Goal: Task Accomplishment & Management: Manage account settings

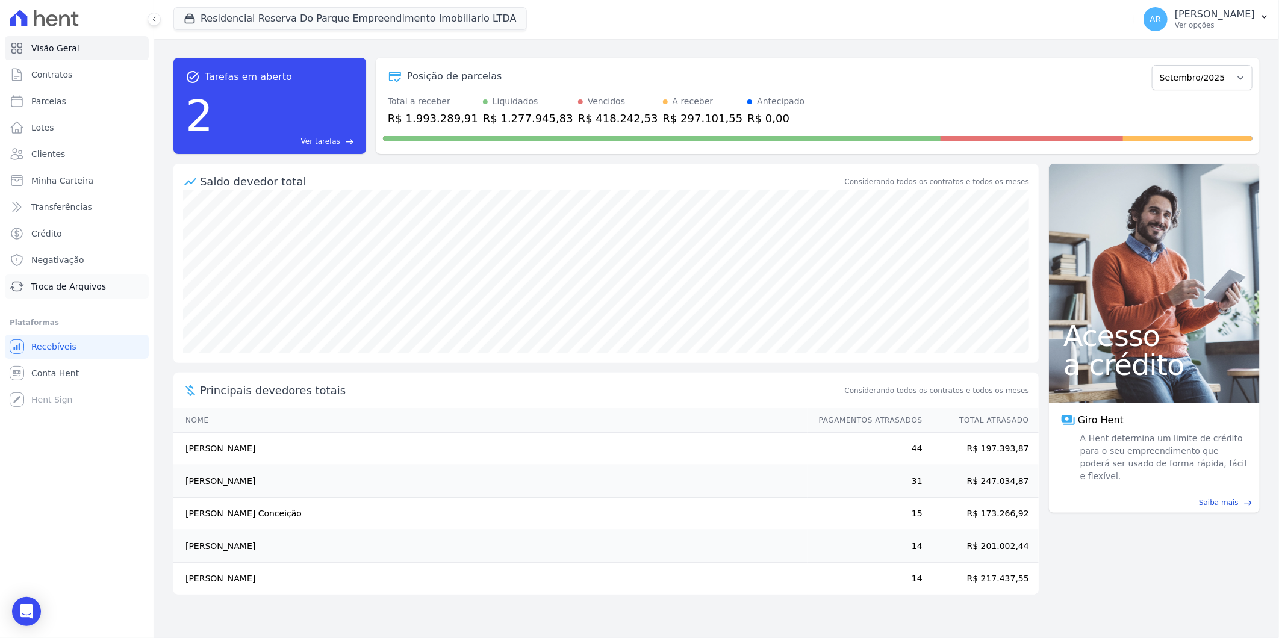
click at [81, 284] on span "Troca de Arquivos" at bounding box center [68, 287] width 75 height 12
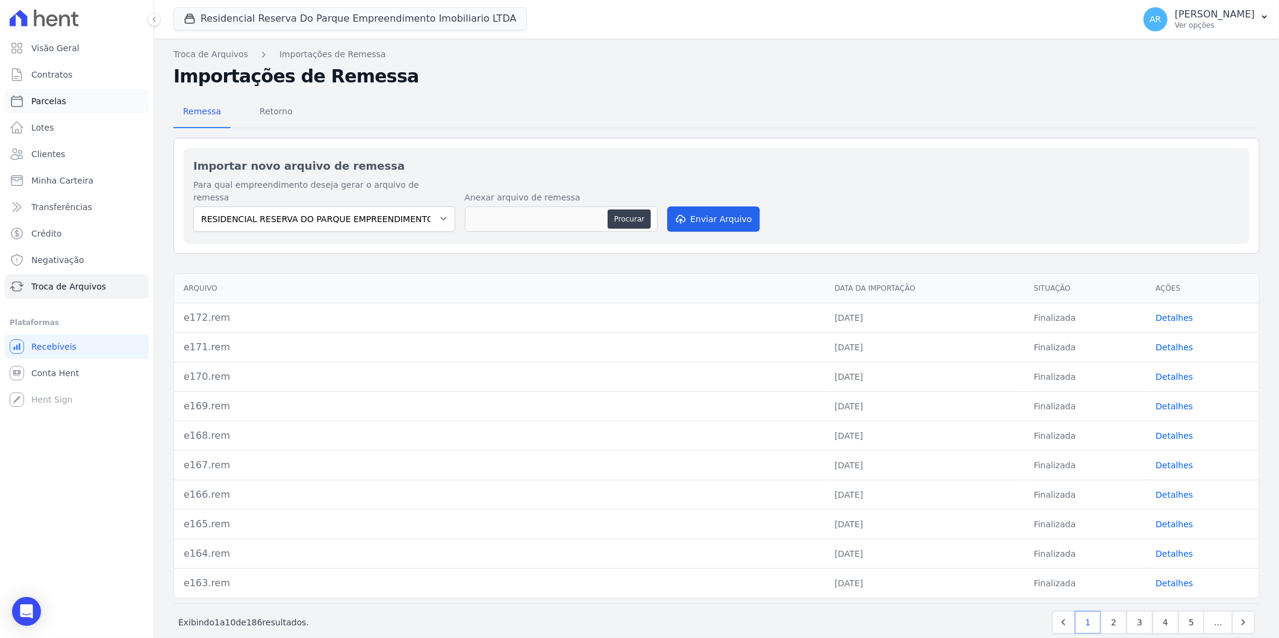
click at [79, 92] on link "Parcelas" at bounding box center [77, 101] width 144 height 24
select select
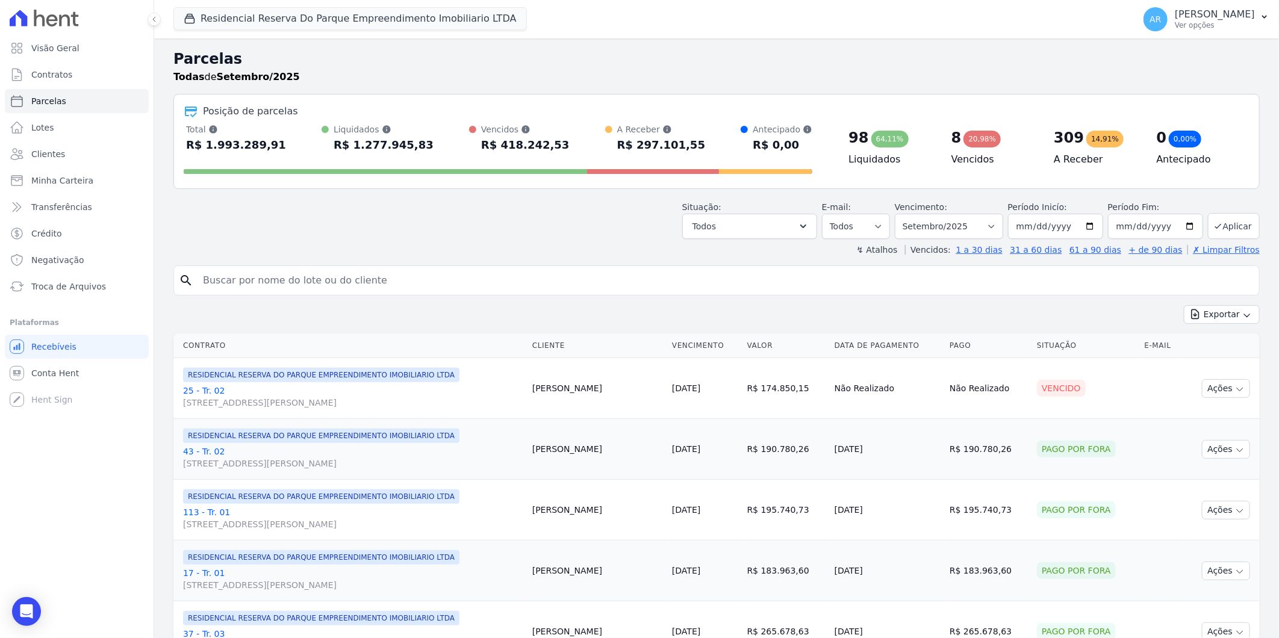
click at [431, 277] on input "search" at bounding box center [725, 281] width 1058 height 24
type input "[PERSON_NAME]"
click at [980, 224] on select "Filtrar por período ──────── Todos os meses Dezembro/[GEOGRAPHIC_DATA]/2024 Fev…" at bounding box center [949, 226] width 108 height 25
select select "all"
click at [902, 214] on select "Filtrar por período ──────── Todos os meses Dezembro/[GEOGRAPHIC_DATA]/2024 Fev…" at bounding box center [949, 226] width 108 height 25
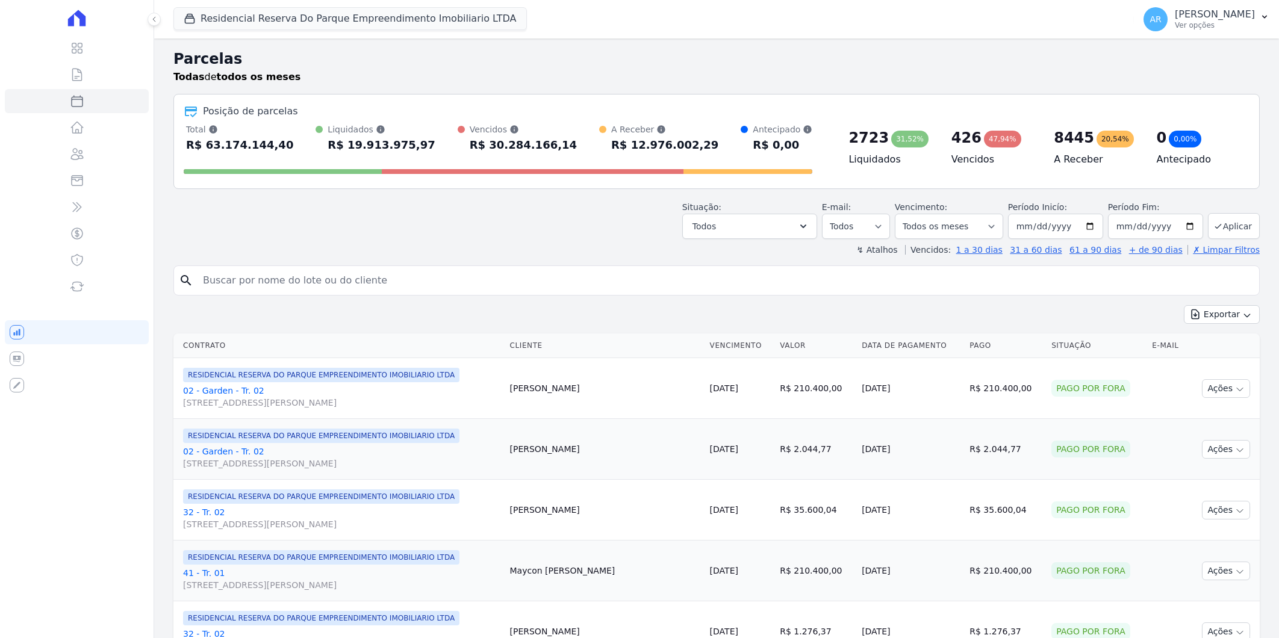
select select
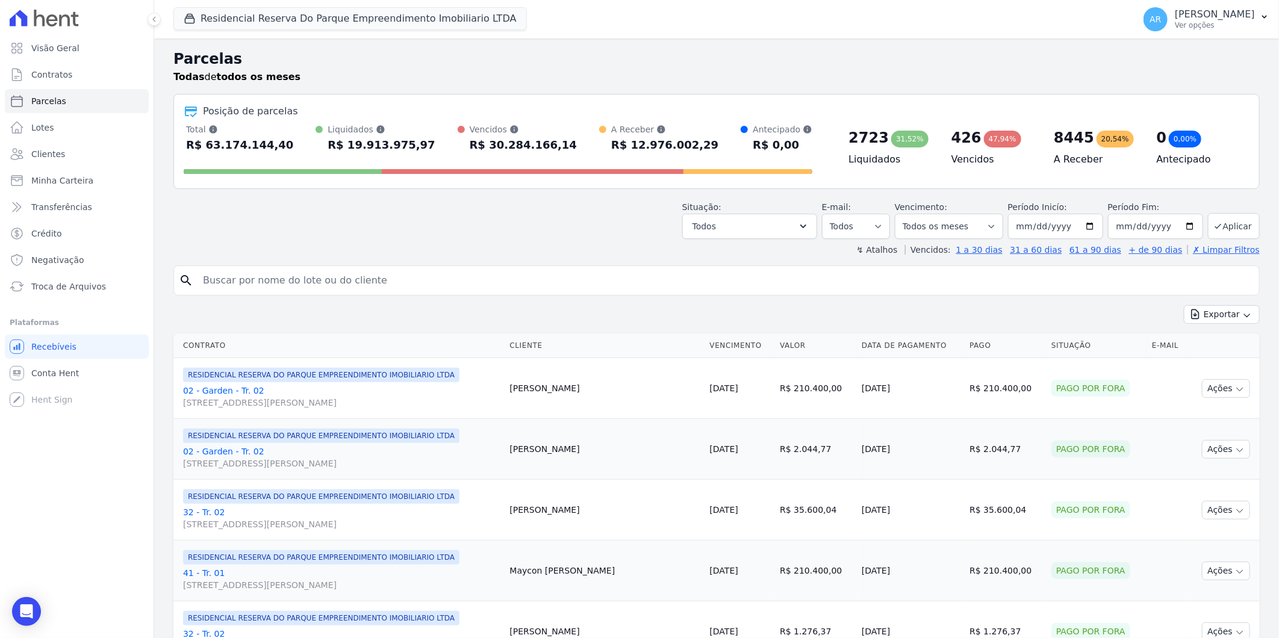
click at [320, 281] on input "search" at bounding box center [725, 281] width 1058 height 24
type input "[PERSON_NAME]"
select select
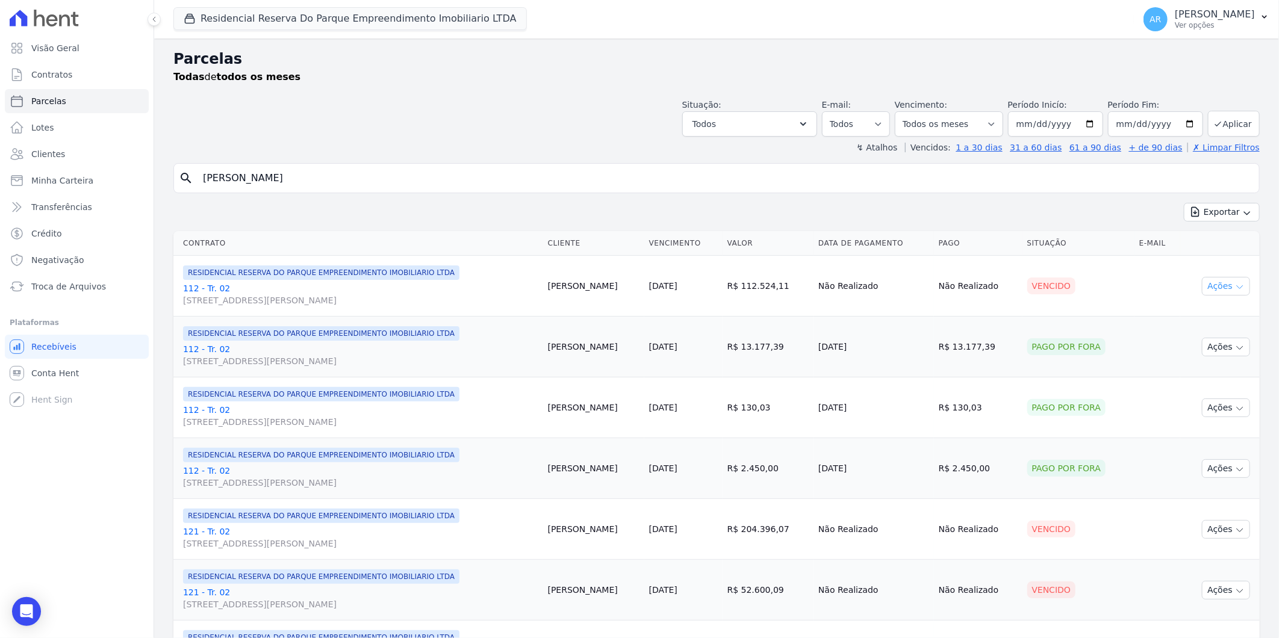
click at [1221, 291] on button "Ações" at bounding box center [1226, 286] width 48 height 19
click at [1199, 381] on link "Liquidação Manual" at bounding box center [1221, 381] width 116 height 22
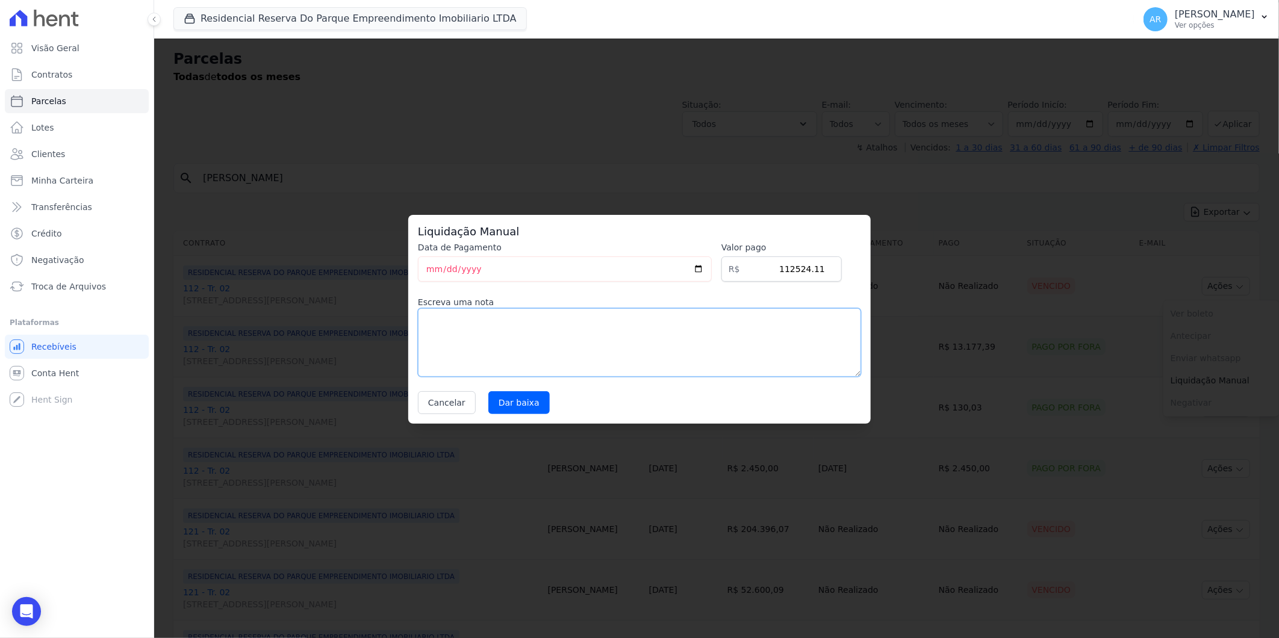
click at [434, 314] on textarea at bounding box center [639, 342] width 443 height 69
type textarea "parcela caixa"
click at [512, 406] on input "Dar baixa" at bounding box center [518, 402] width 61 height 23
select select
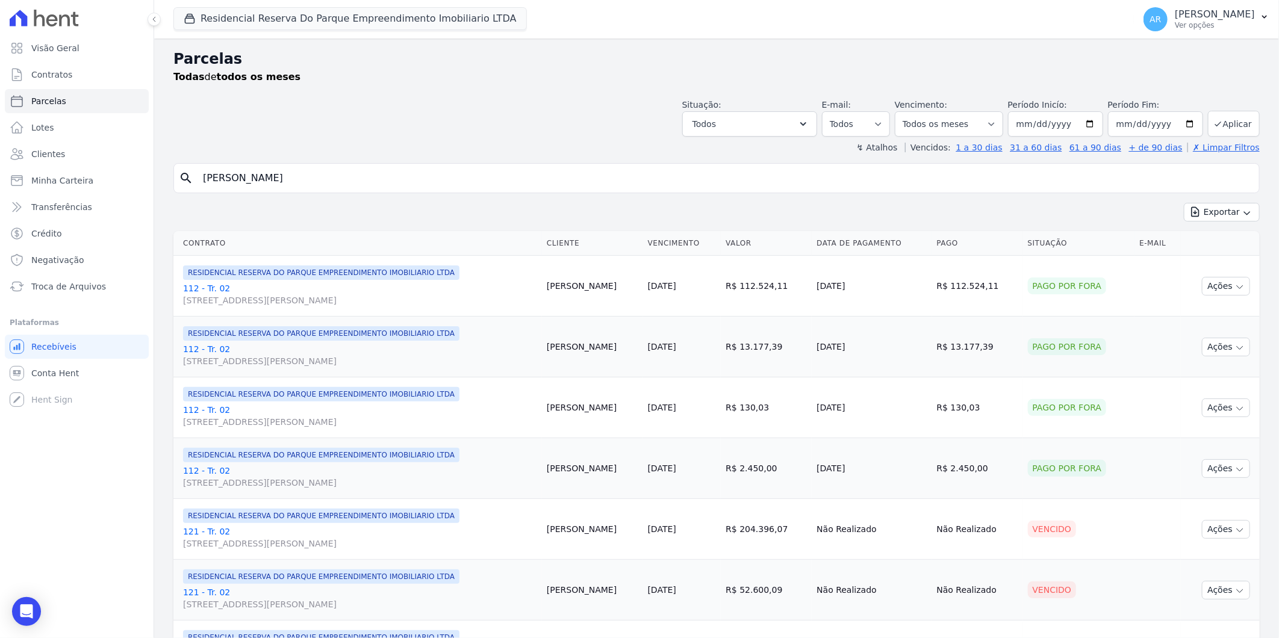
click at [721, 241] on th "Vencimento" at bounding box center [682, 243] width 78 height 25
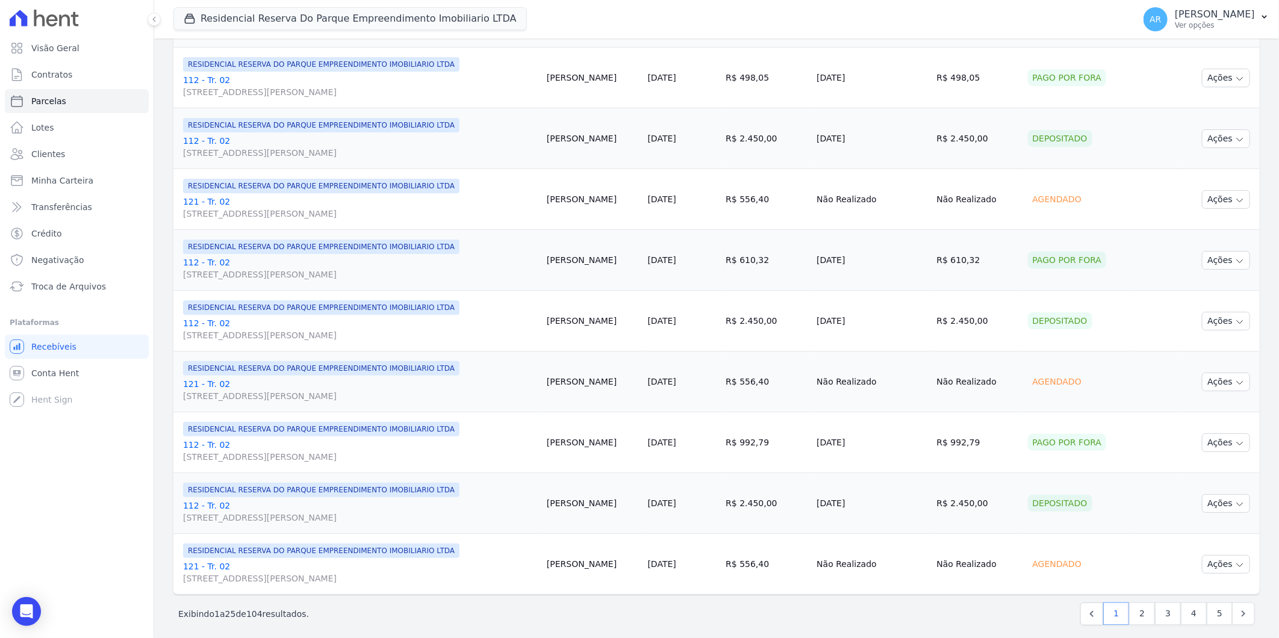
scroll to position [1192, 0]
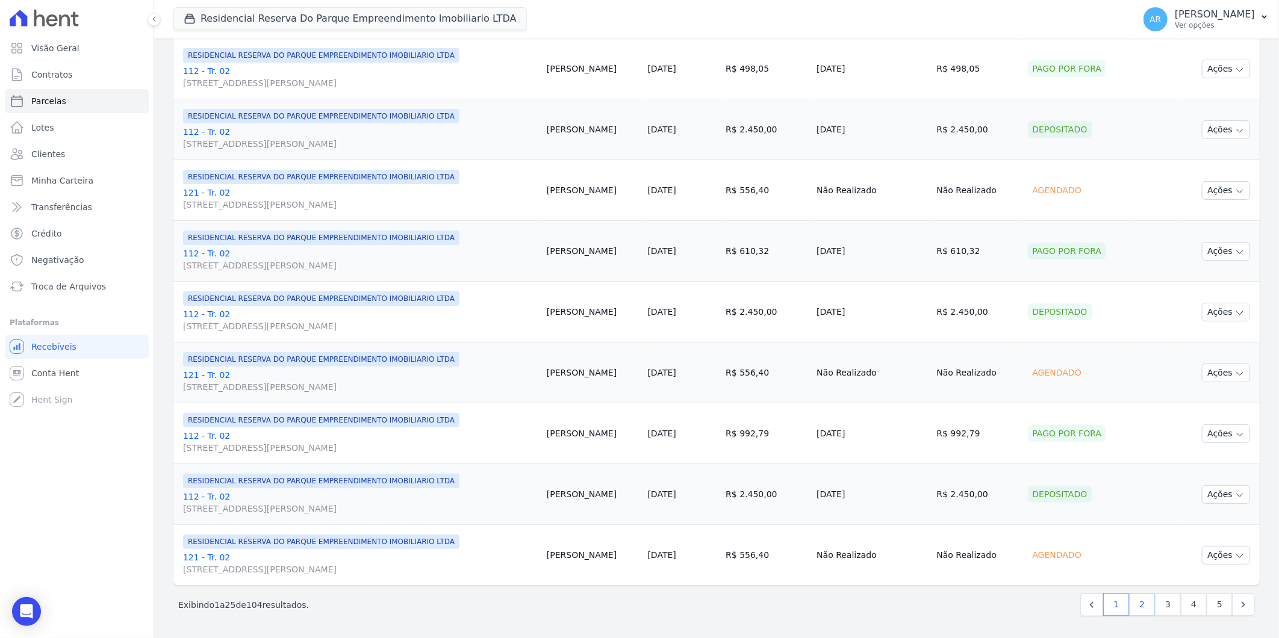
click at [1144, 610] on link "2" at bounding box center [1142, 605] width 26 height 23
select select
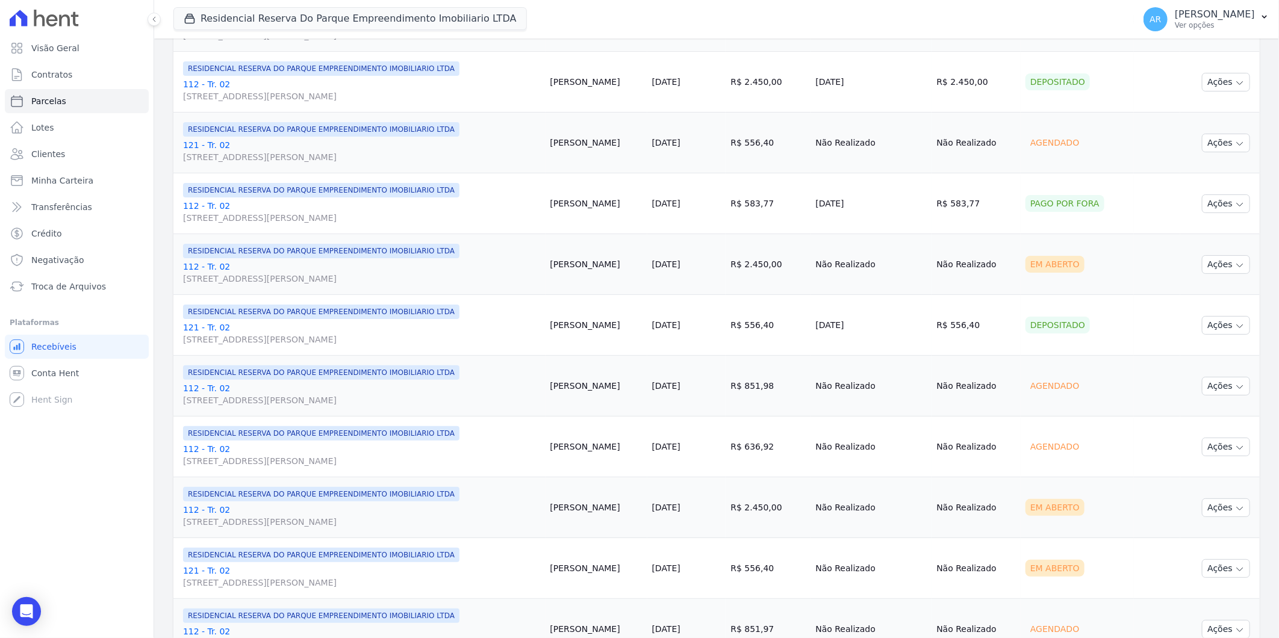
scroll to position [468, 0]
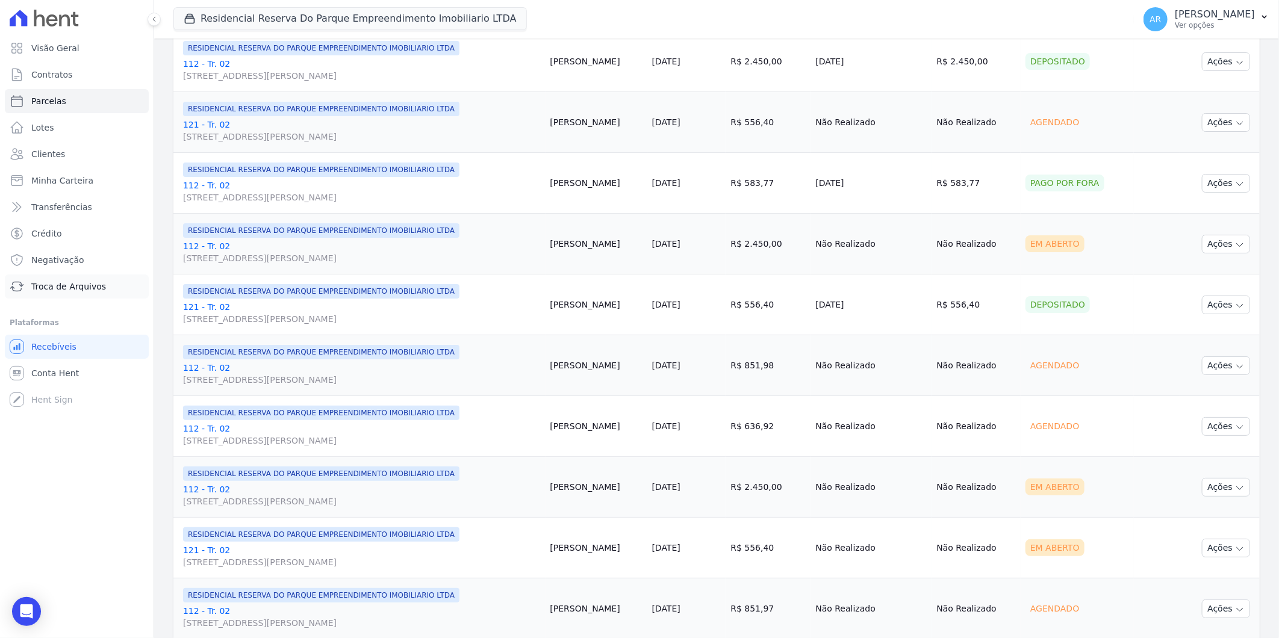
click at [71, 281] on span "Troca de Arquivos" at bounding box center [68, 287] width 75 height 12
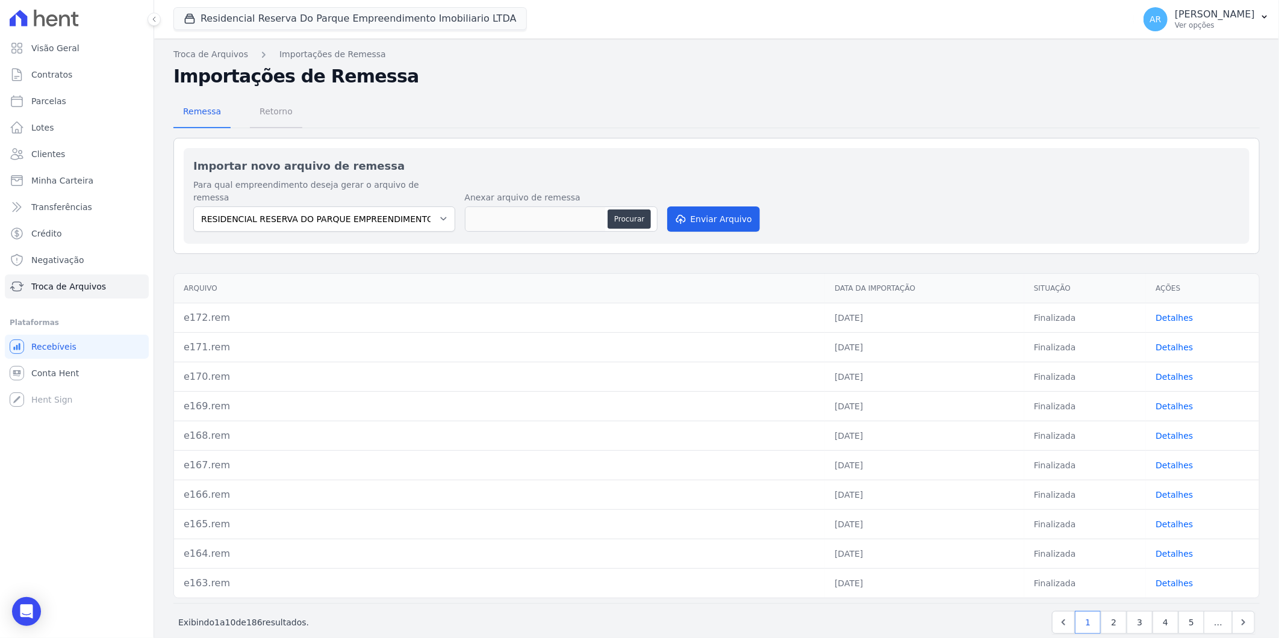
click at [280, 115] on span "Retorno" at bounding box center [276, 111] width 48 height 24
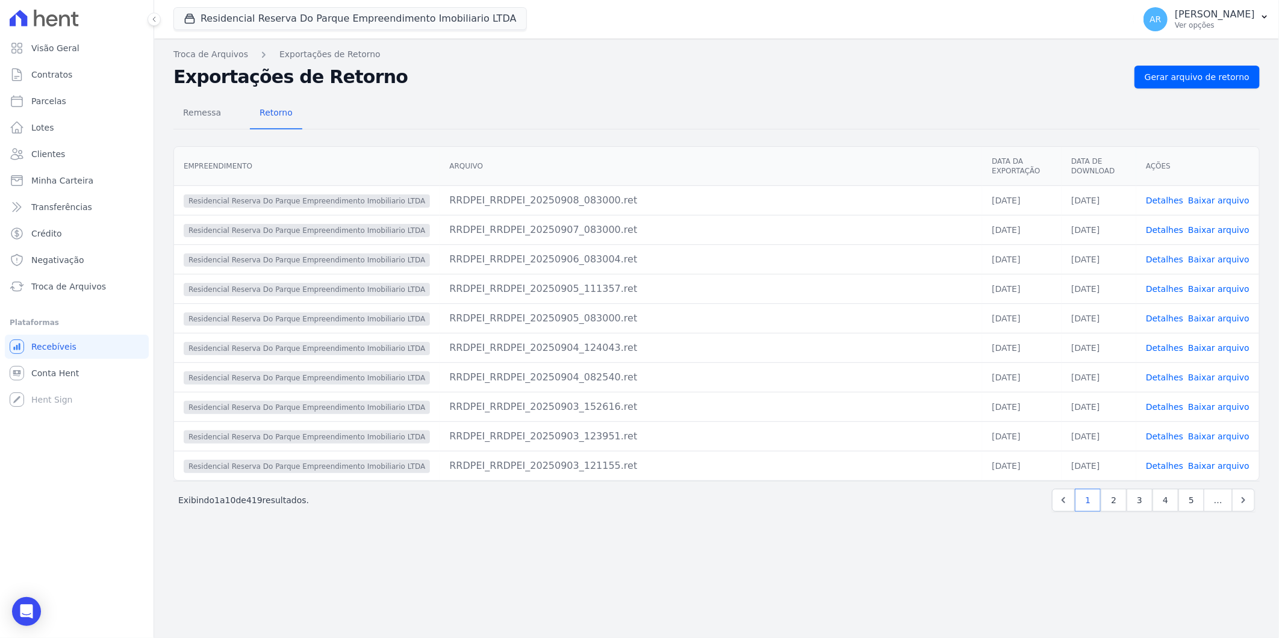
click at [1232, 63] on div "Troca de Arquivos Exportações de Retorno Exportações de Retorno Gerar arquivo d…" at bounding box center [716, 339] width 1125 height 600
click at [1187, 75] on span "Gerar arquivo de retorno" at bounding box center [1197, 77] width 105 height 12
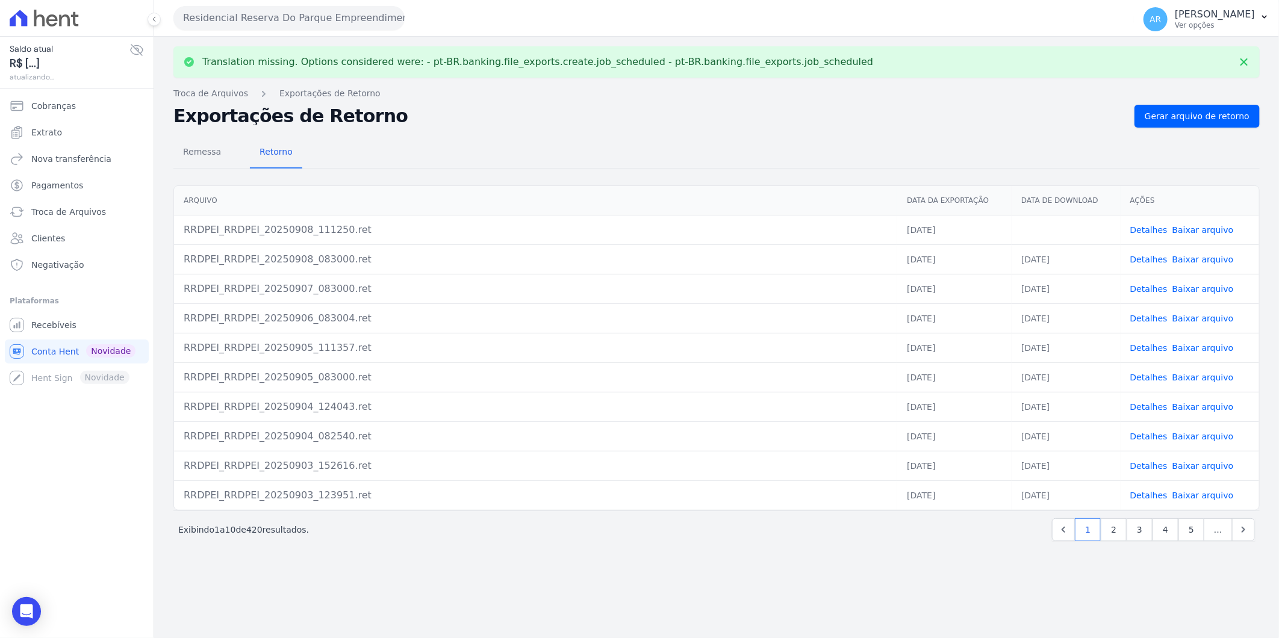
click at [1209, 228] on link "Baixar arquivo" at bounding box center [1202, 230] width 61 height 10
